Goal: Information Seeking & Learning: Compare options

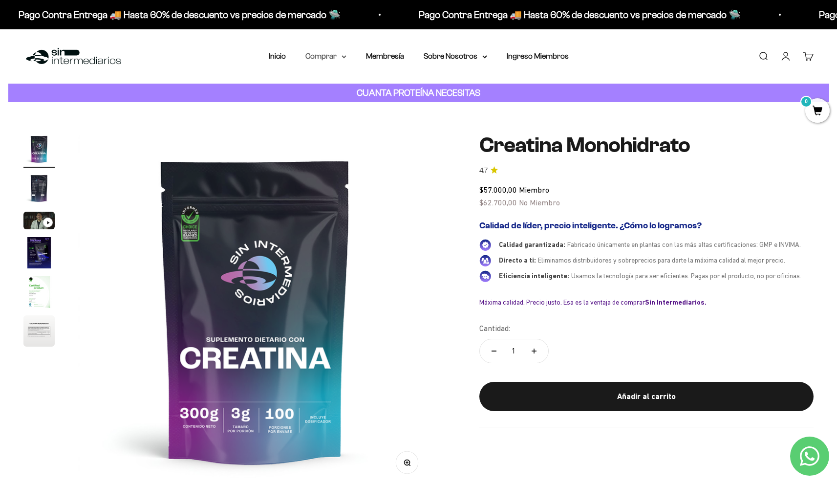
click at [334, 58] on summary "Comprar" at bounding box center [325, 56] width 41 height 13
click at [344, 106] on span "Otros Suplementos" at bounding box center [343, 106] width 65 height 8
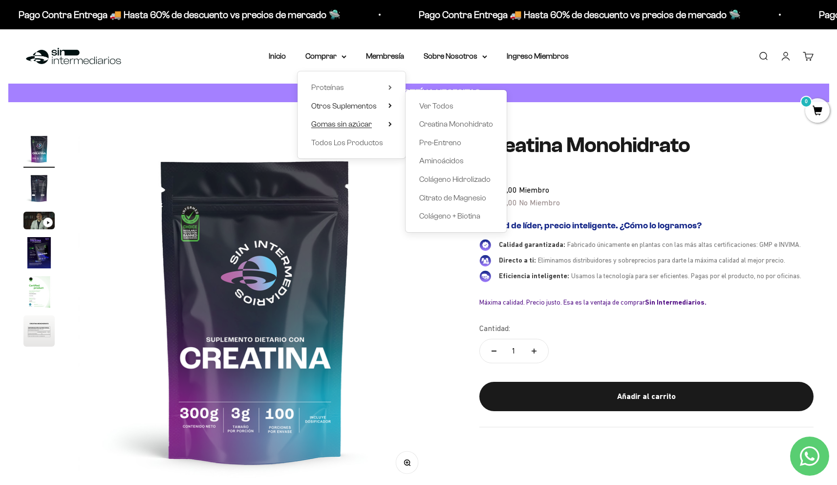
drag, startPoint x: 340, startPoint y: 132, endPoint x: 346, endPoint y: 120, distance: 14.0
click at [346, 120] on div "Proteínas Ver Todos Whey Iso Vegan Shaker" at bounding box center [351, 114] width 108 height 87
click at [352, 141] on span "Todos Los Productos" at bounding box center [347, 142] width 72 height 8
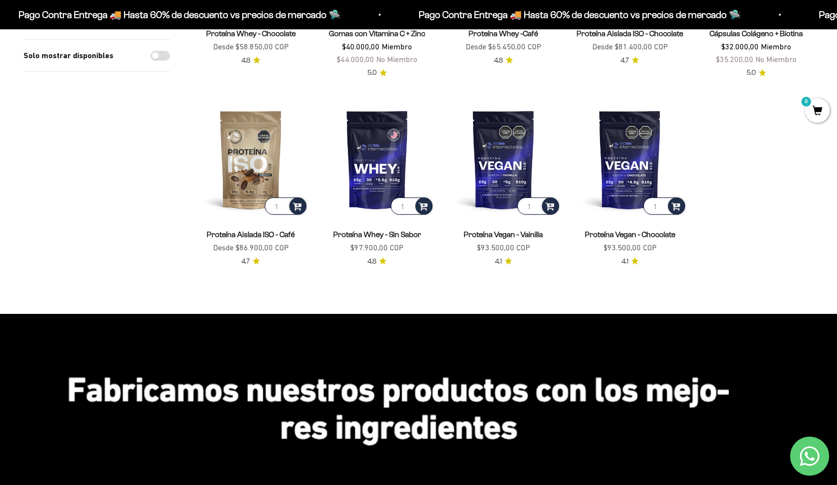
scroll to position [941, 0]
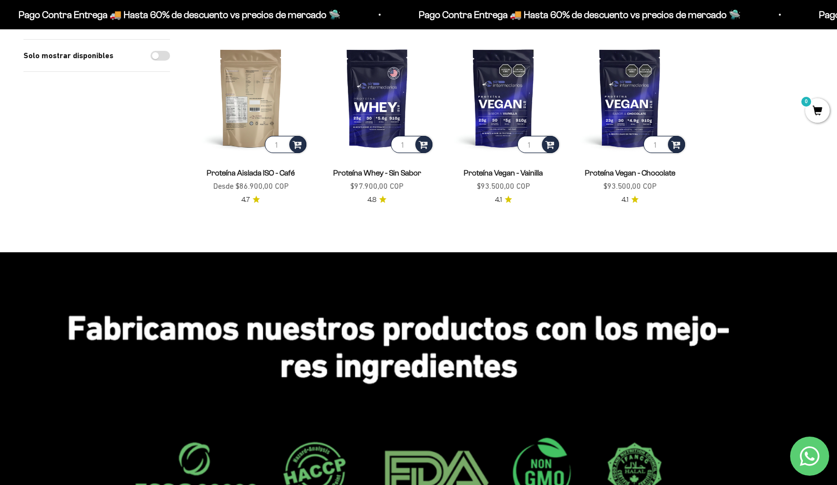
click at [254, 98] on img at bounding box center [250, 98] width 115 height 115
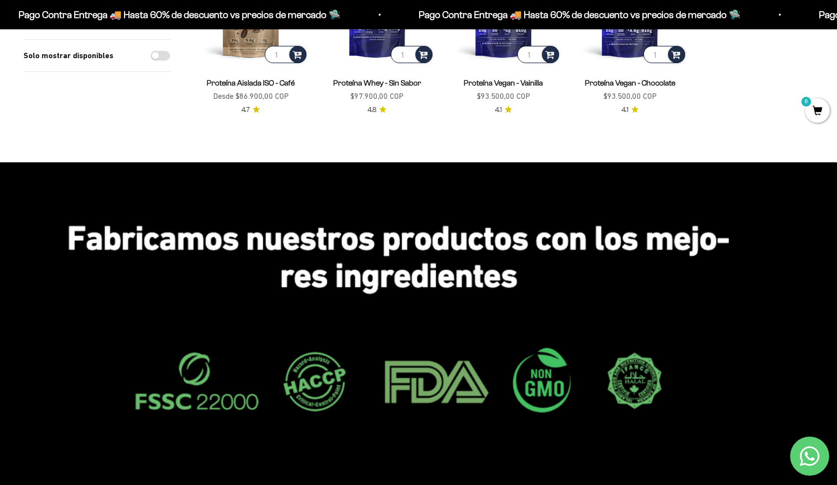
scroll to position [818, 0]
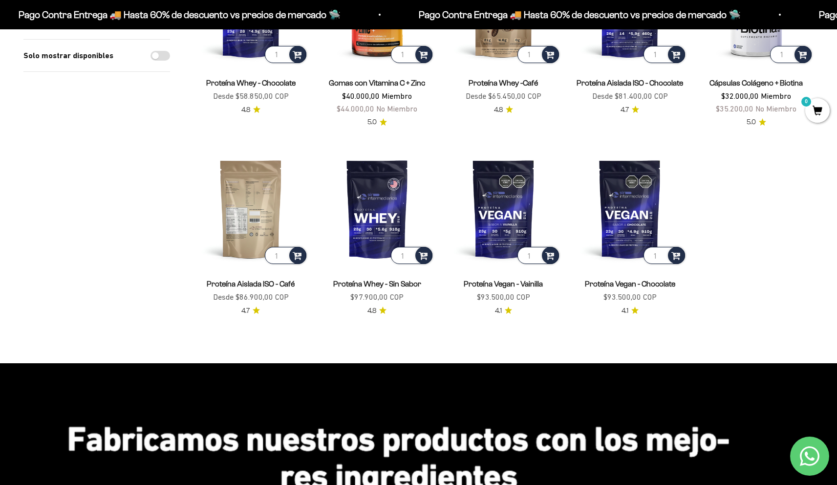
click at [255, 214] on img at bounding box center [250, 208] width 115 height 115
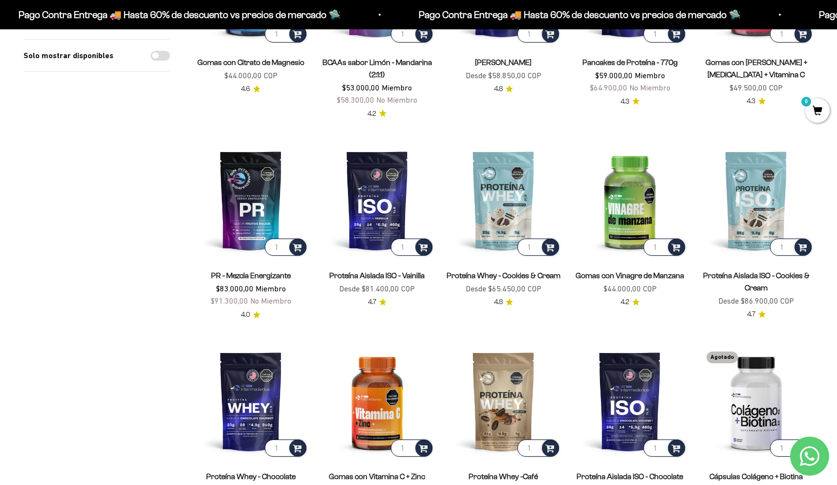
scroll to position [462, 0]
